Goal: Information Seeking & Learning: Check status

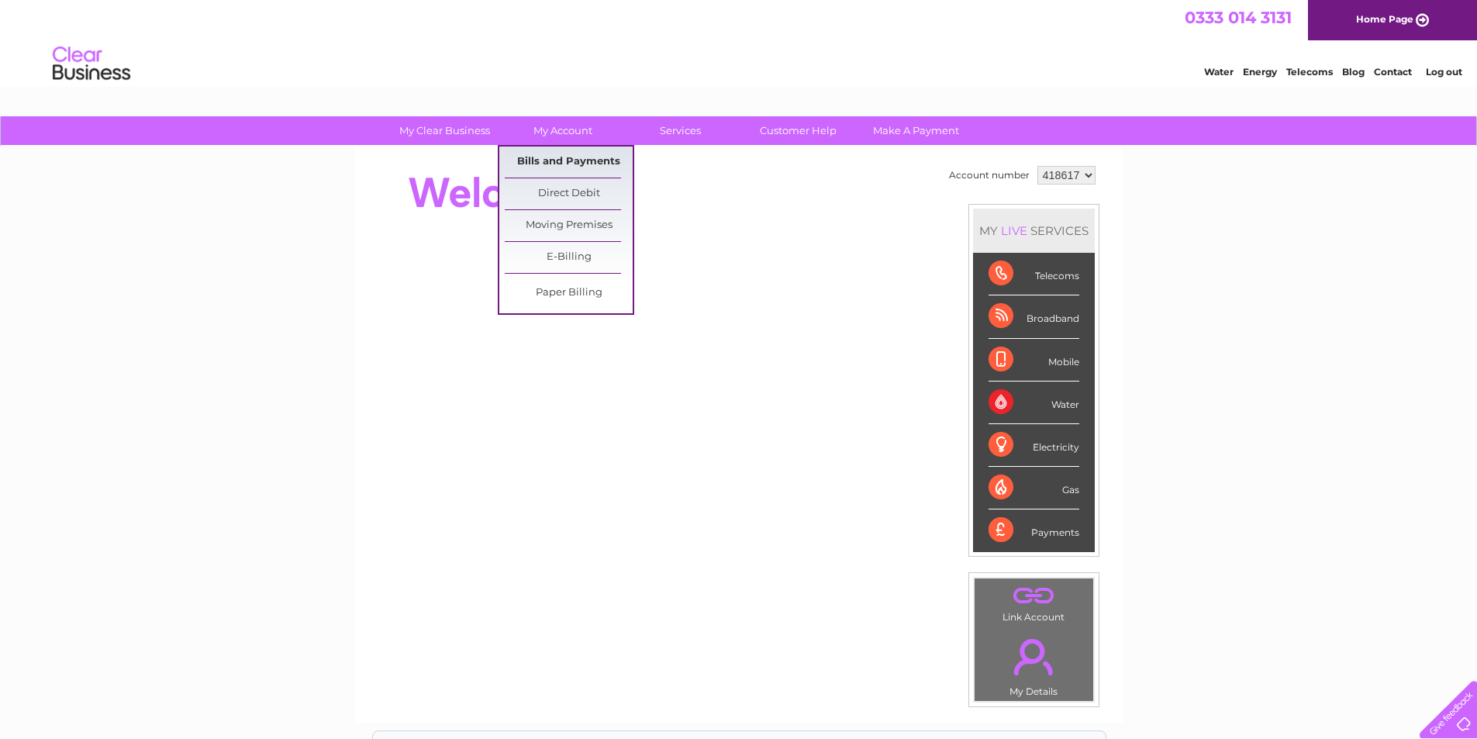
click at [566, 161] on link "Bills and Payments" at bounding box center [569, 162] width 128 height 31
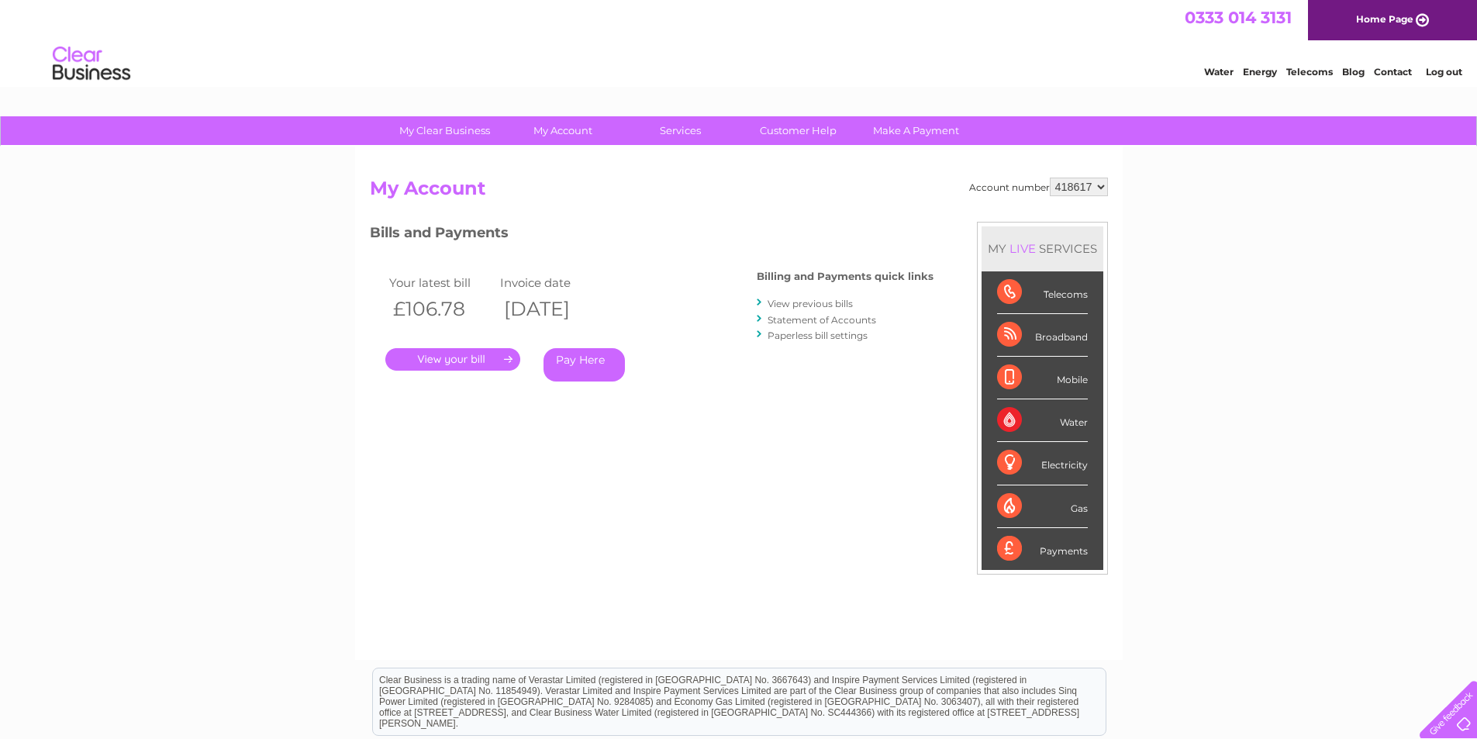
click at [489, 350] on link "." at bounding box center [452, 359] width 135 height 22
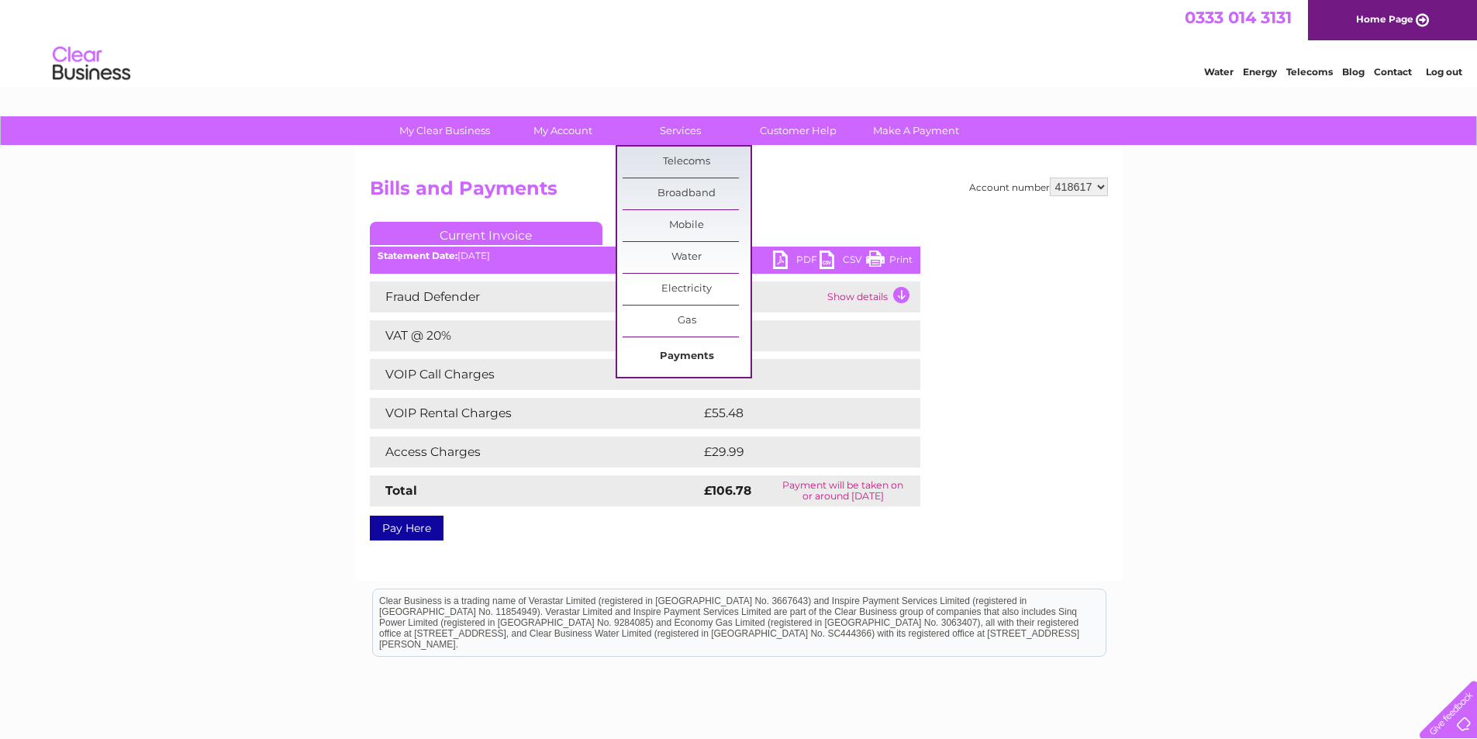
click at [708, 351] on link "Payments" at bounding box center [687, 356] width 128 height 31
click at [674, 122] on link "Services" at bounding box center [680, 130] width 128 height 29
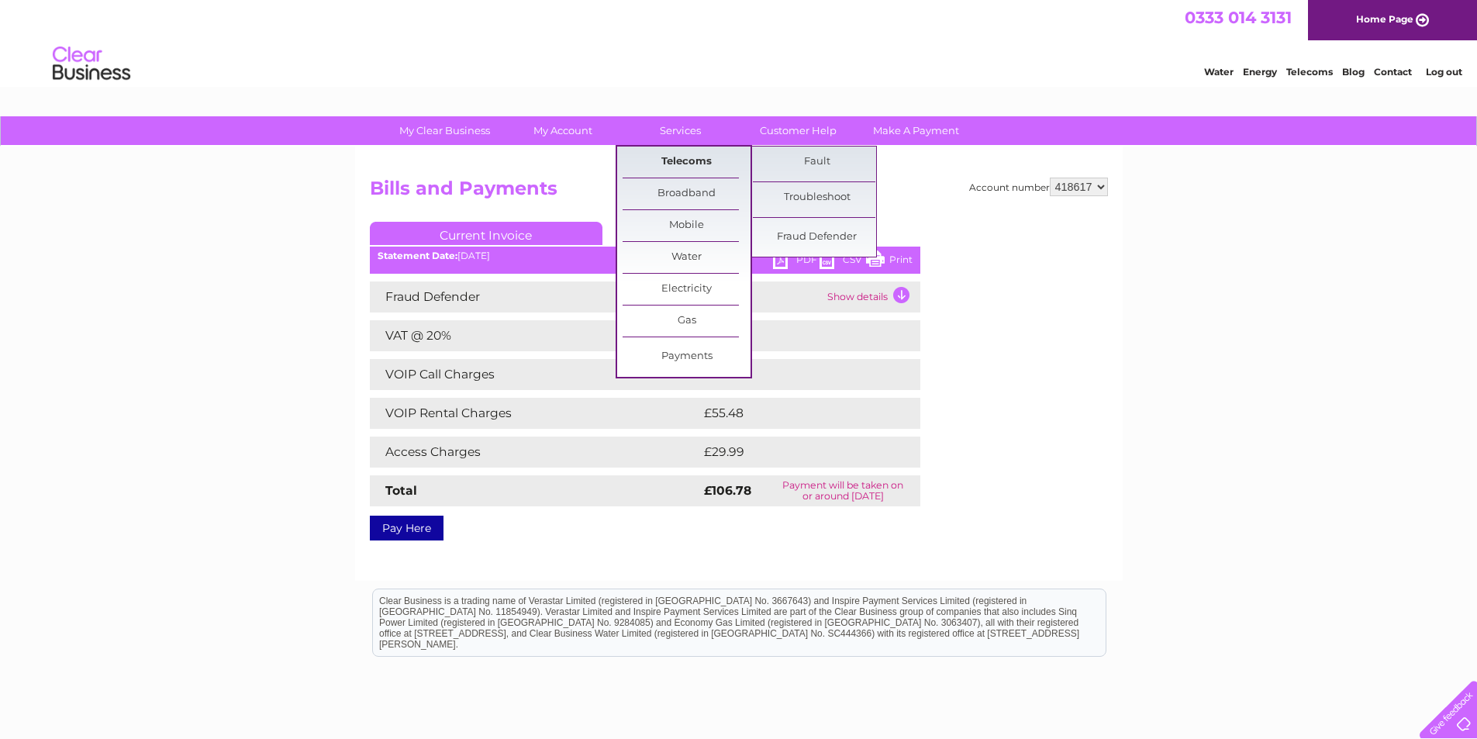
click at [672, 158] on link "Telecoms" at bounding box center [687, 162] width 128 height 31
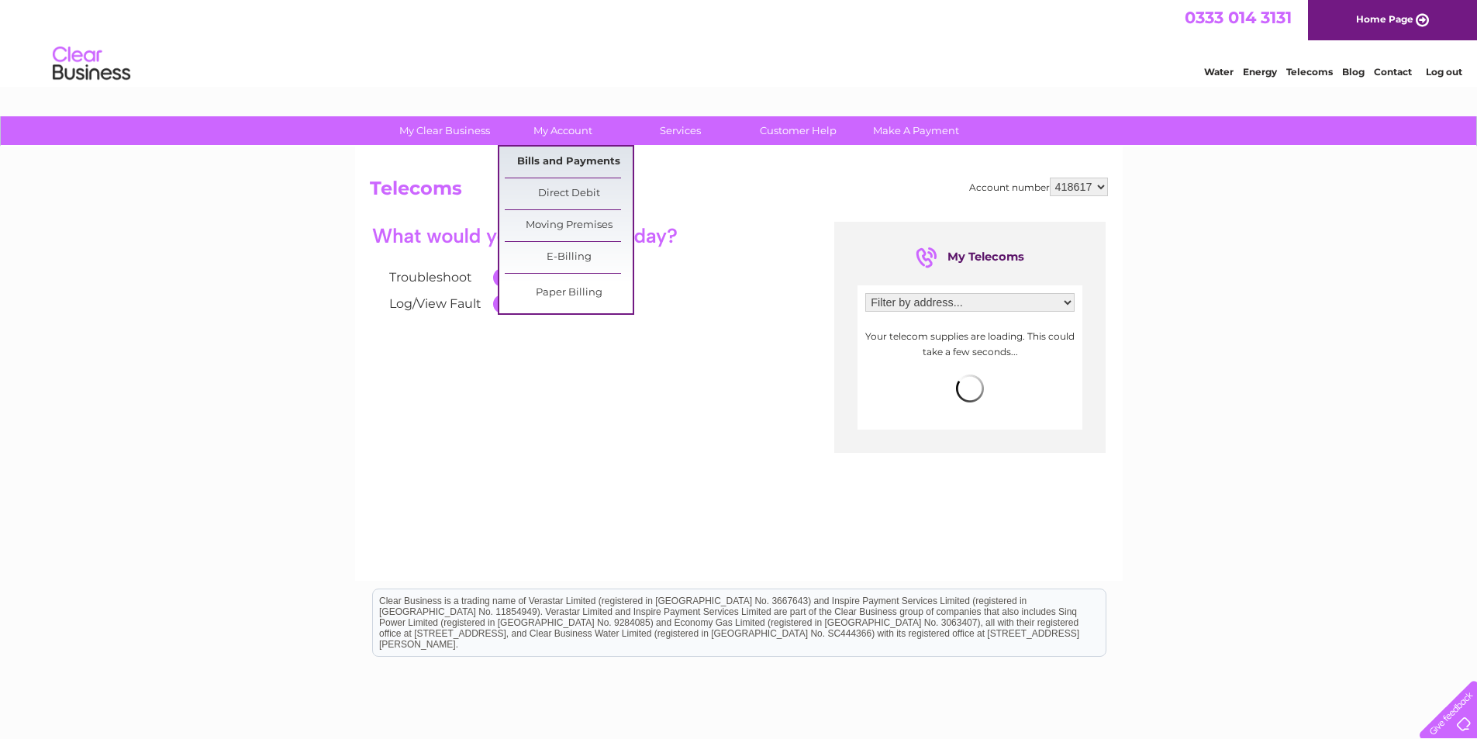
click at [569, 162] on link "Bills and Payments" at bounding box center [569, 162] width 128 height 31
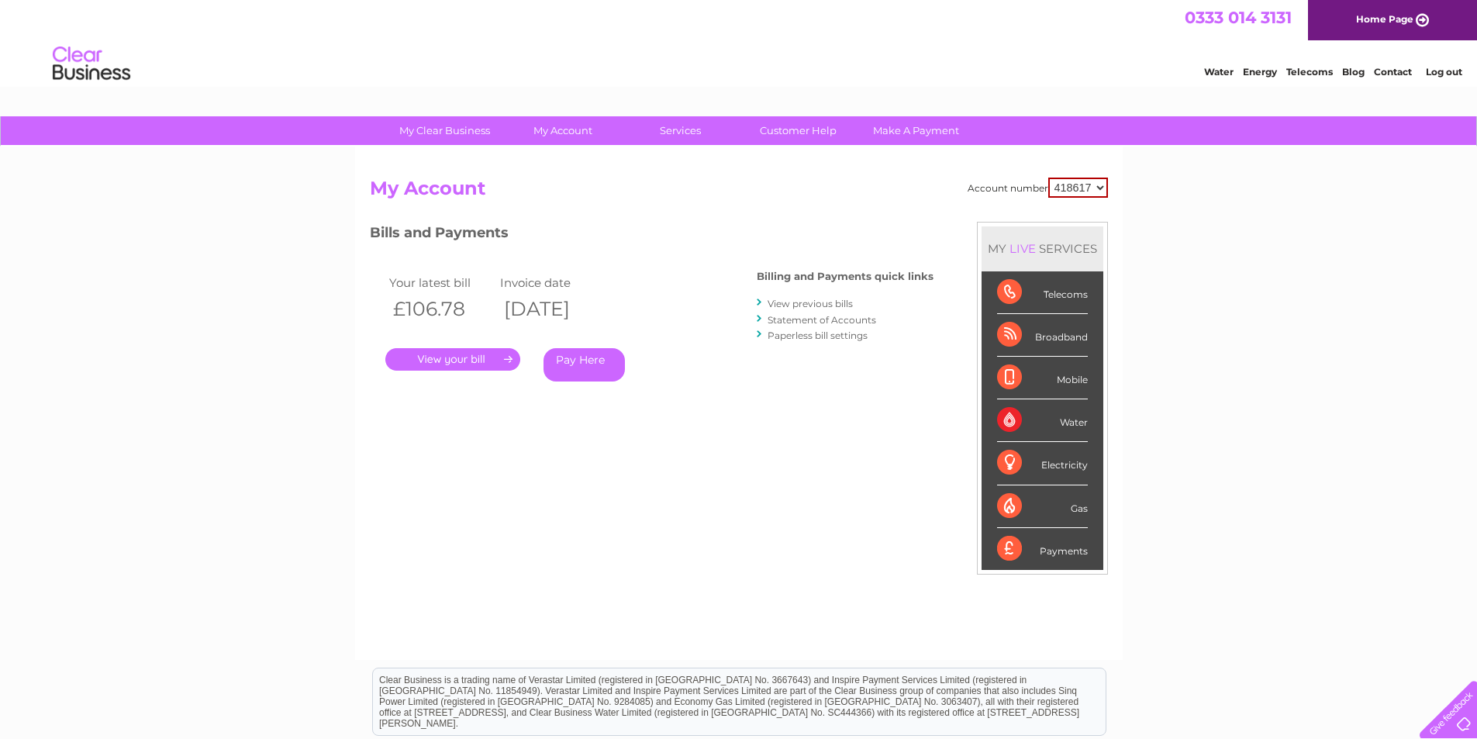
click at [841, 321] on link "Statement of Accounts" at bounding box center [822, 320] width 109 height 12
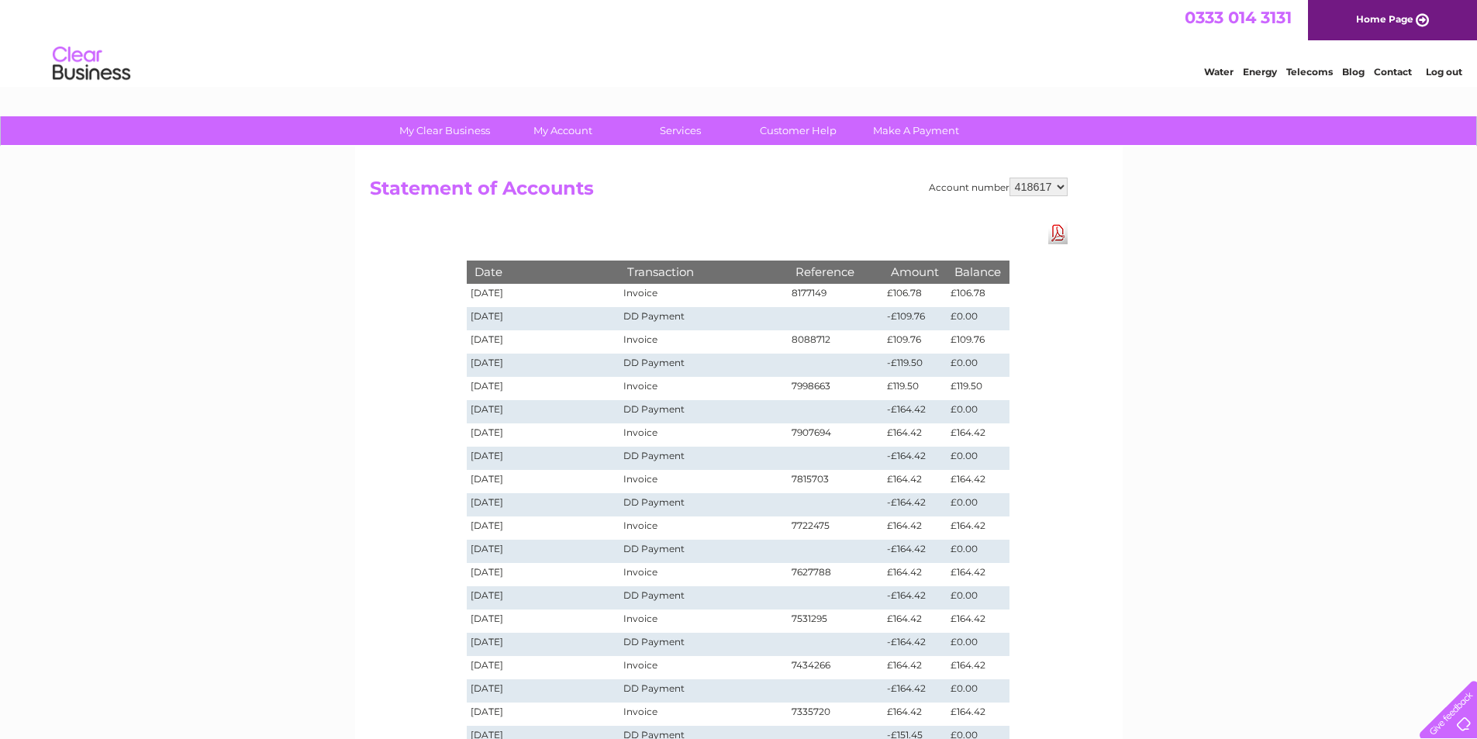
click at [1043, 181] on select "418617" at bounding box center [1038, 187] width 58 height 19
click at [889, 184] on h2 "Statement of Accounts" at bounding box center [719, 192] width 698 height 29
